Goal: Check status: Check status

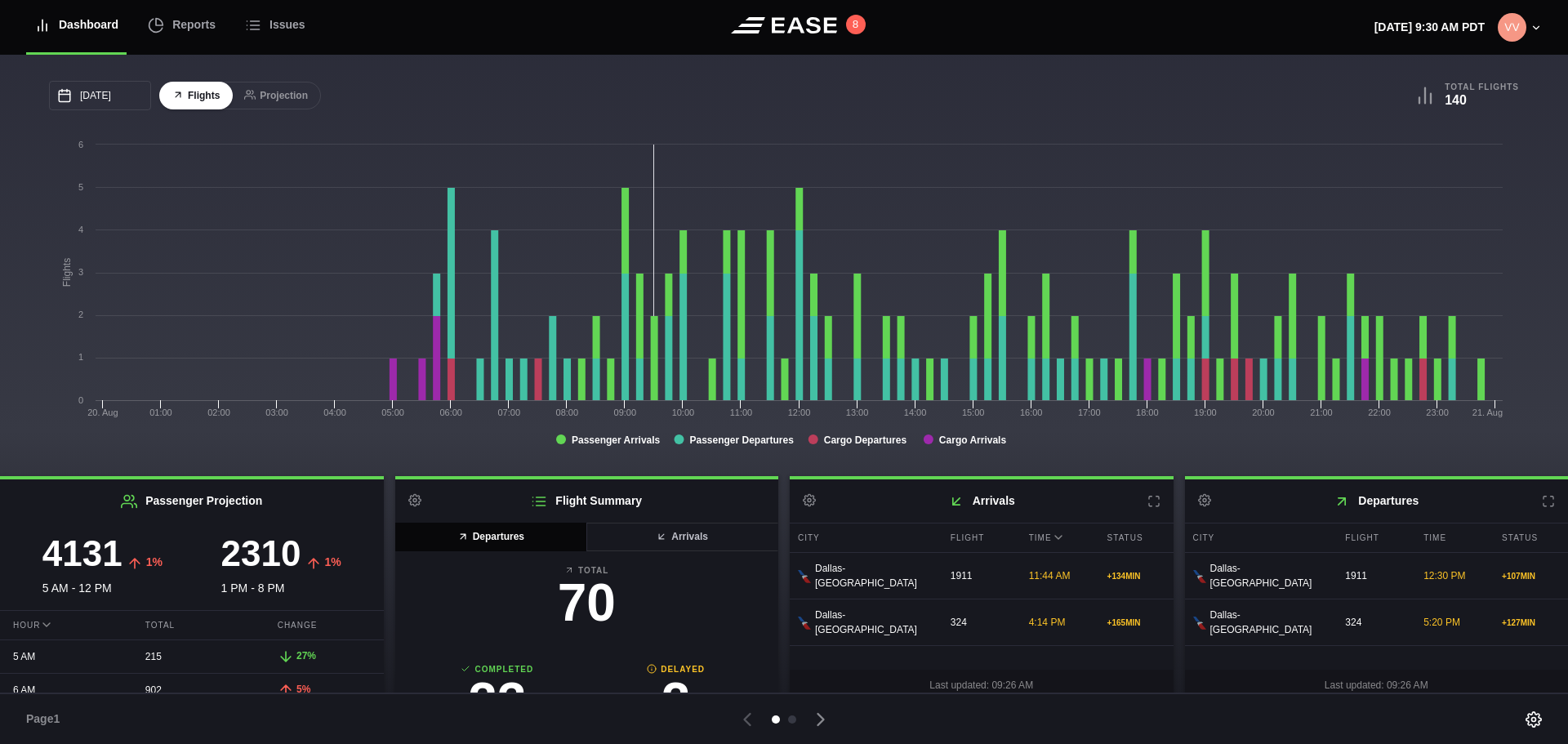
click at [1542, 503] on icon at bounding box center [1548, 501] width 13 height 13
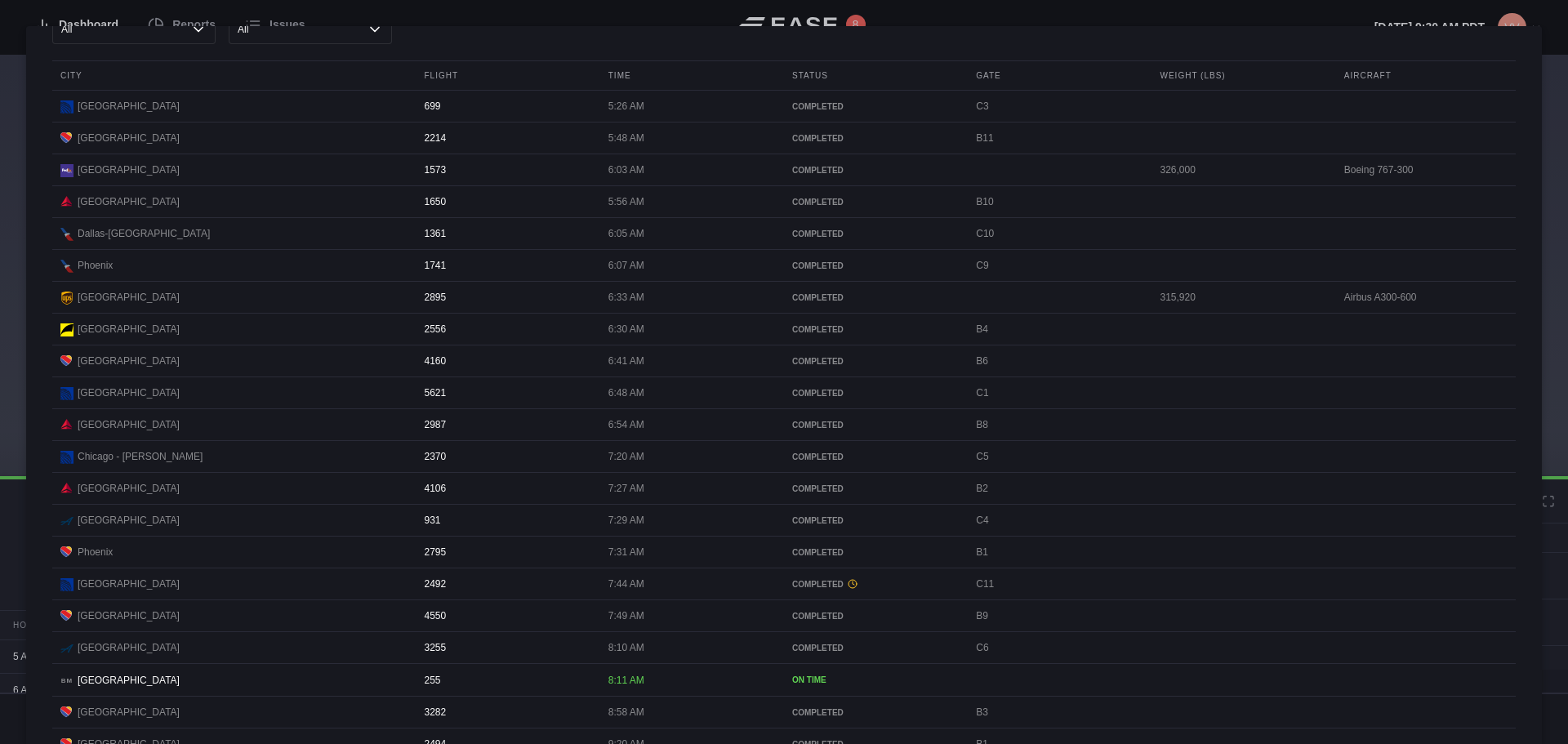
scroll to position [82, 0]
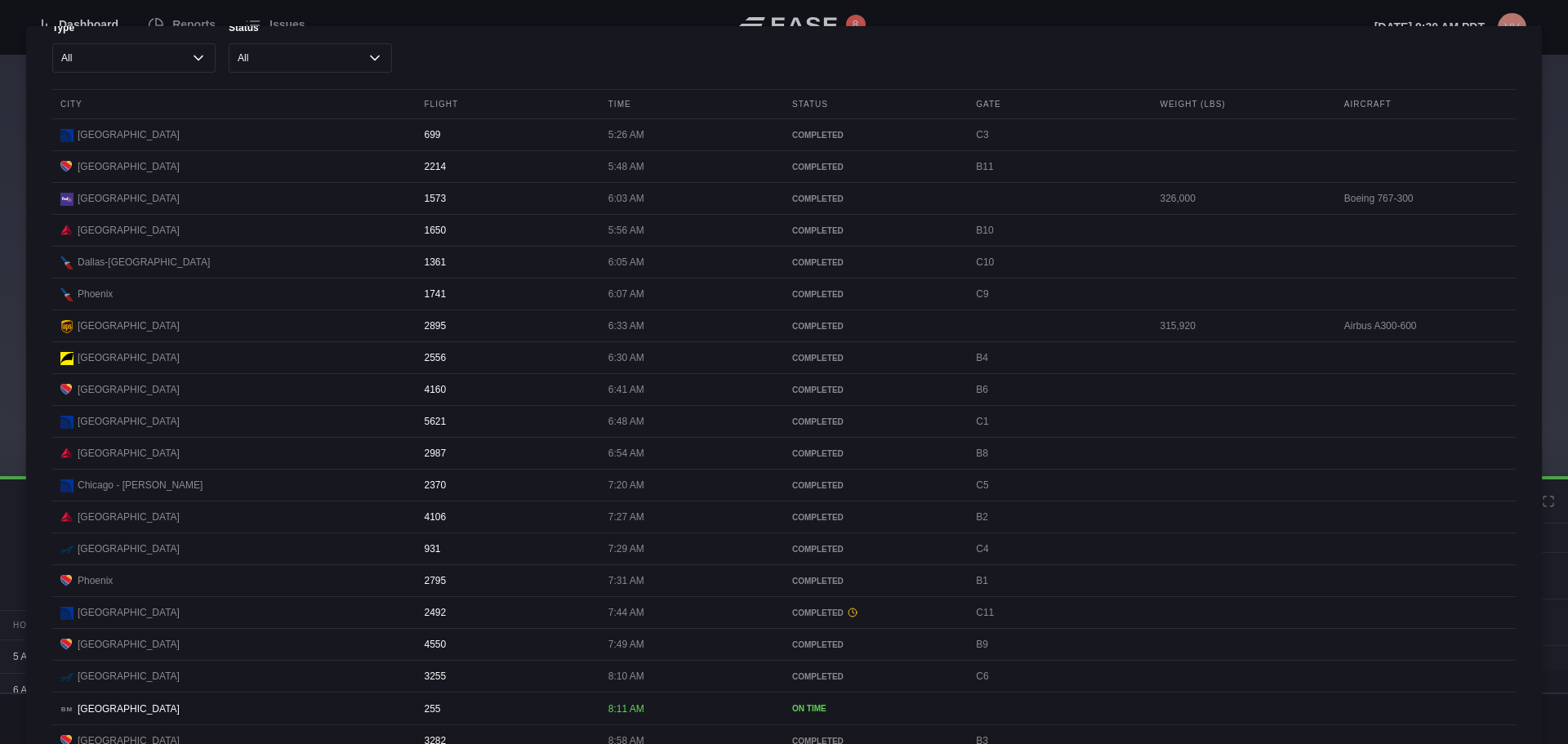
click at [1193, 26] on div "Type All Cargo Passenger Status All Cancelled Completed Delayed On Time" at bounding box center [784, 46] width 1464 height 53
click at [1562, 29] on div at bounding box center [784, 372] width 1568 height 744
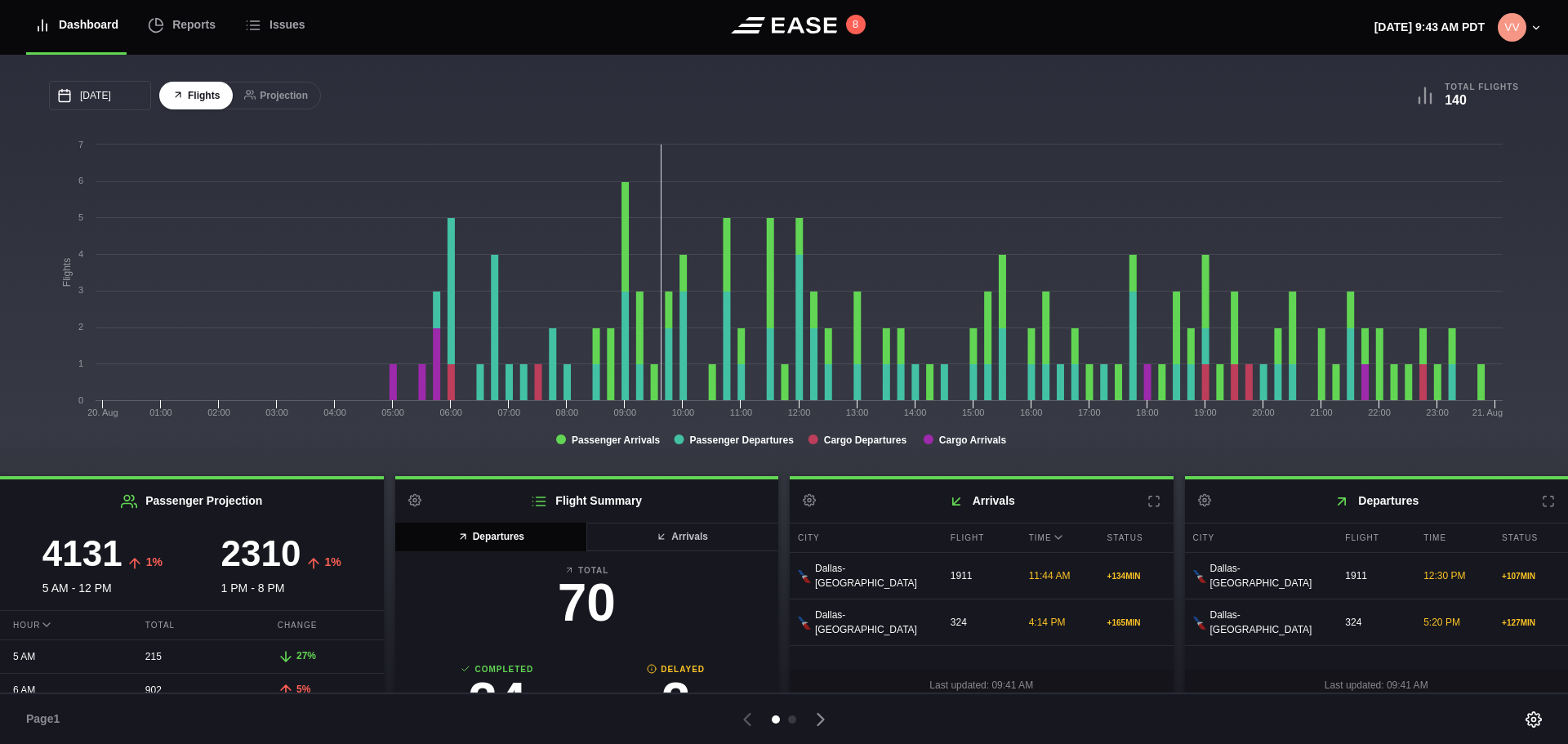
scroll to position [10, 0]
